Goal: Navigation & Orientation: Find specific page/section

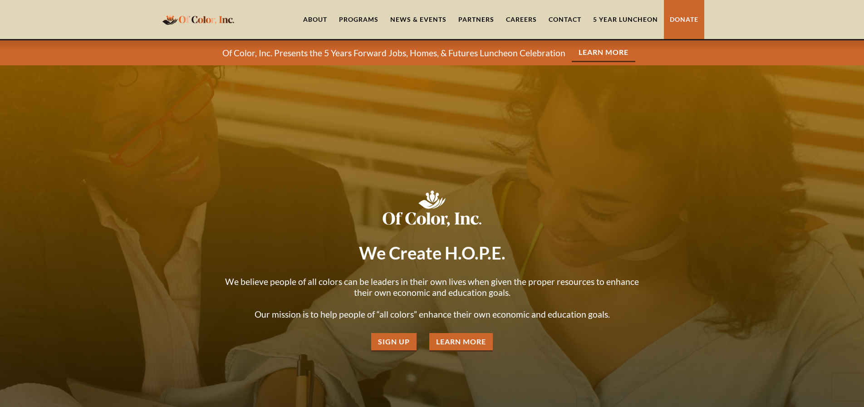
click at [318, 16] on link "About" at bounding box center [315, 19] width 36 height 39
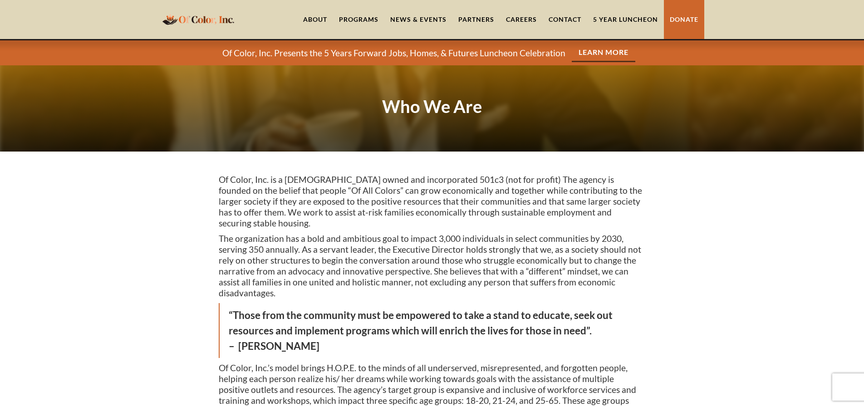
click at [353, 18] on div "Programs" at bounding box center [358, 19] width 39 height 9
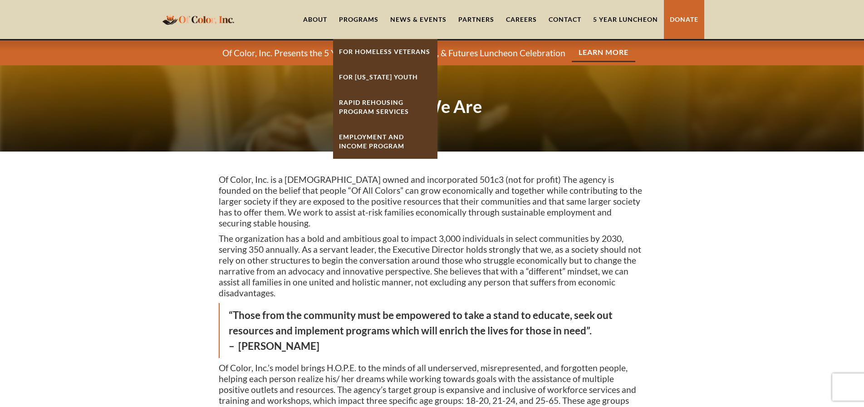
click at [363, 49] on link "For Homeless Veterans" at bounding box center [385, 51] width 104 height 25
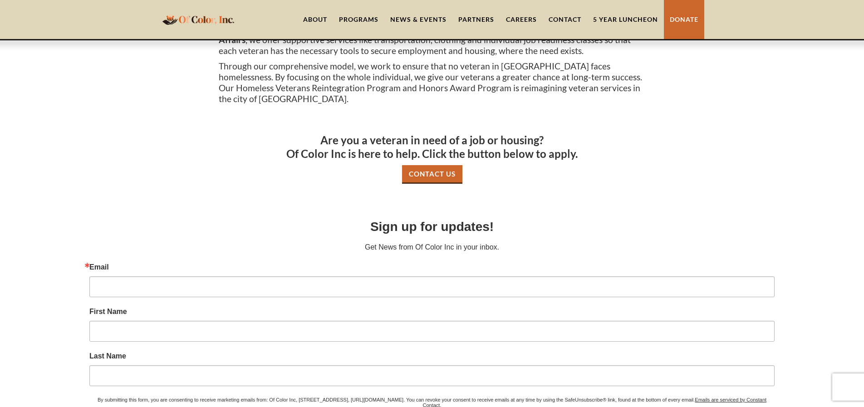
scroll to position [361, 0]
click at [367, 22] on div "Programs" at bounding box center [358, 19] width 39 height 9
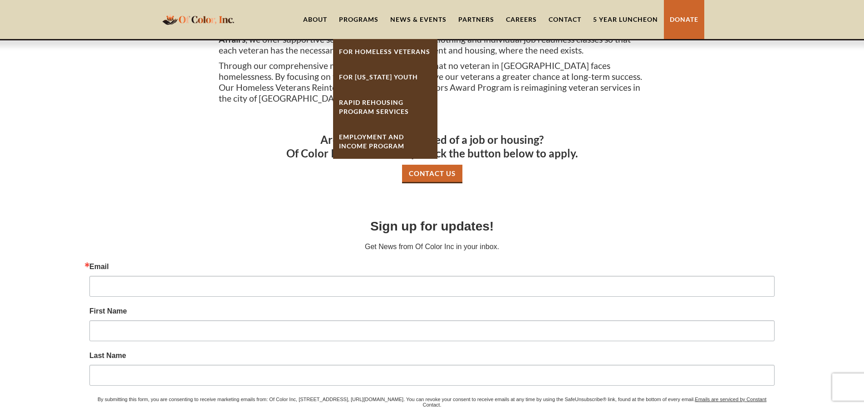
click at [363, 80] on link "For [US_STATE] Youth" at bounding box center [385, 76] width 104 height 25
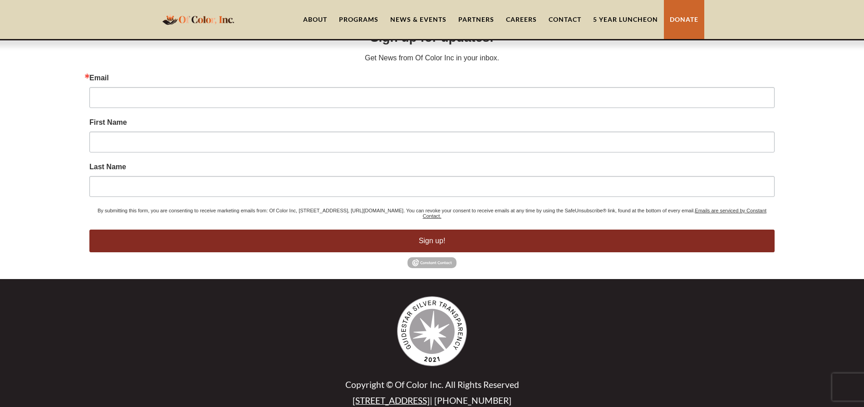
scroll to position [554, 0]
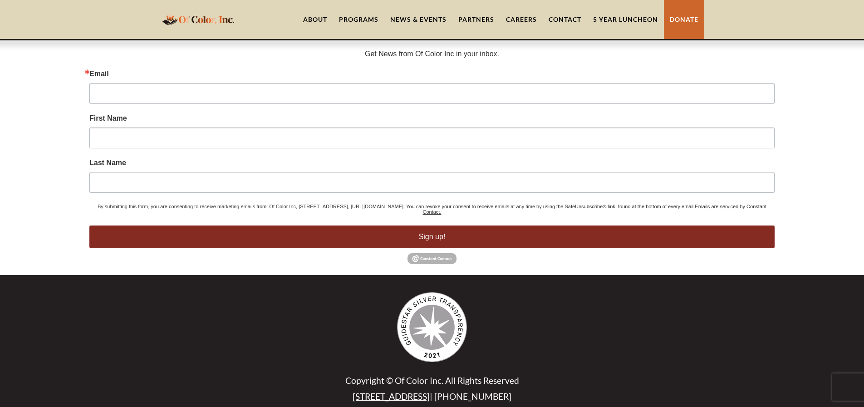
click at [483, 15] on link "Partners" at bounding box center [476, 19] width 48 height 39
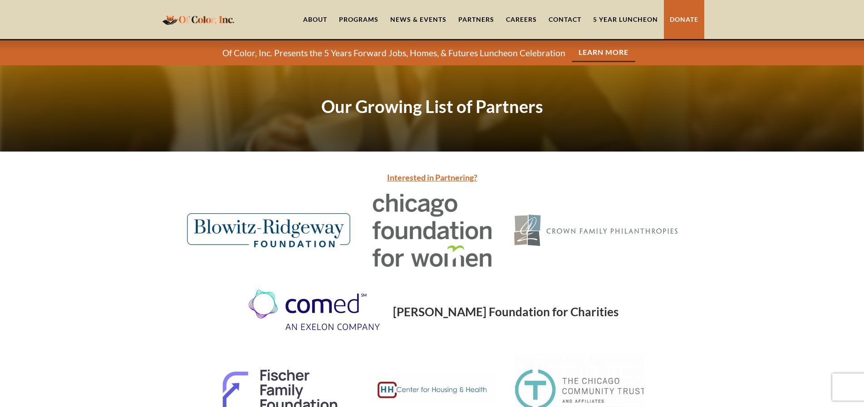
click at [581, 54] on link "Learn More" at bounding box center [604, 53] width 64 height 19
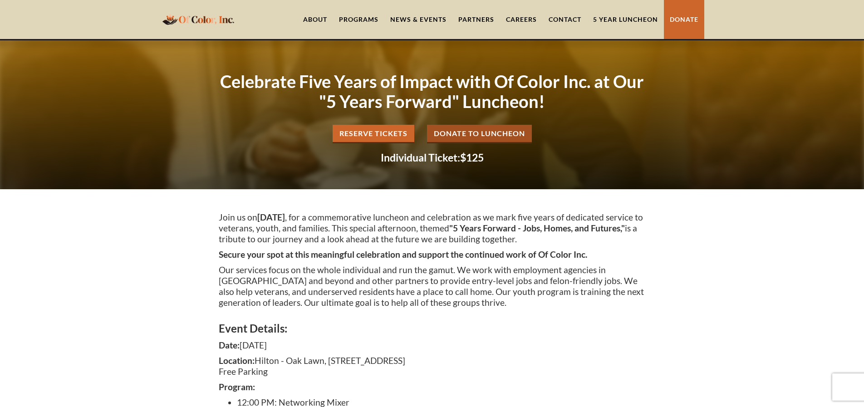
click at [383, 134] on link "Reserve Tickets" at bounding box center [374, 134] width 82 height 19
click at [515, 22] on link "Careers" at bounding box center [521, 19] width 43 height 39
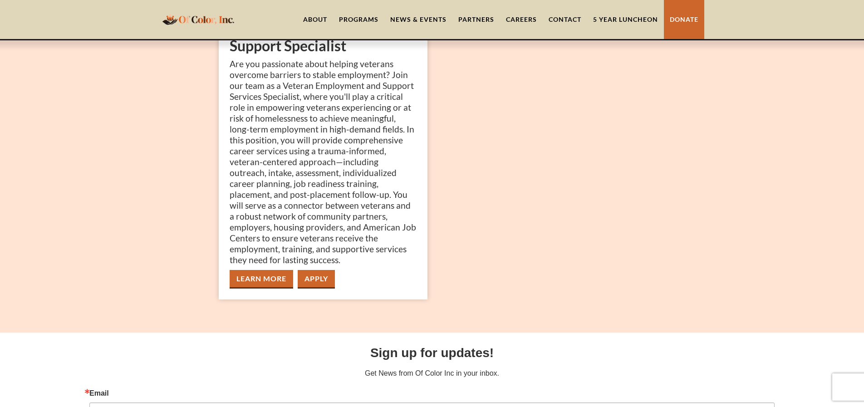
scroll to position [165, 0]
click at [331, 273] on link "Apply" at bounding box center [316, 280] width 37 height 19
